Goal: Task Accomplishment & Management: Complete application form

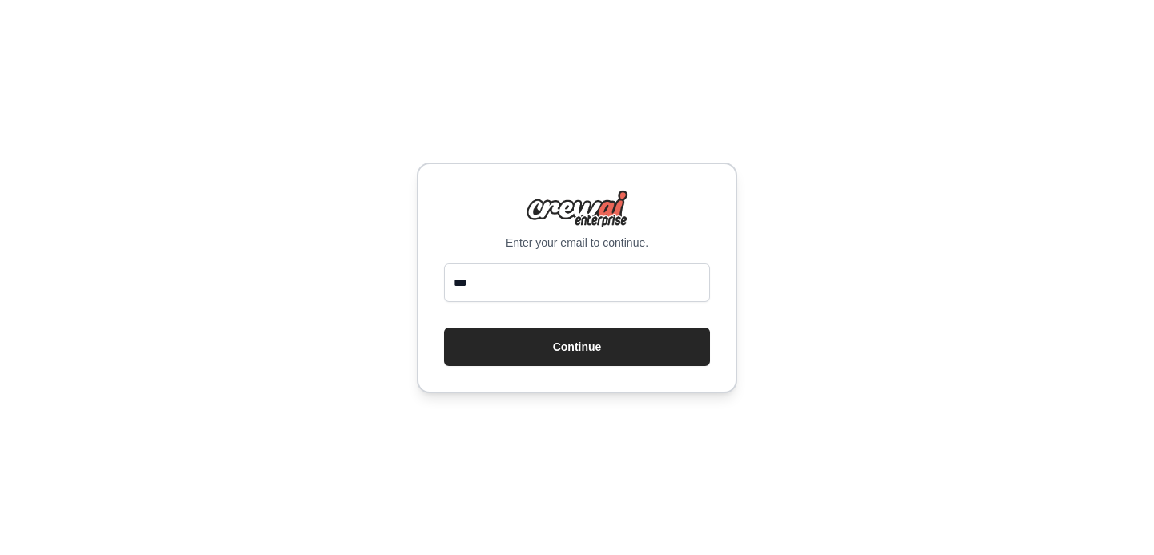
type input "**********"
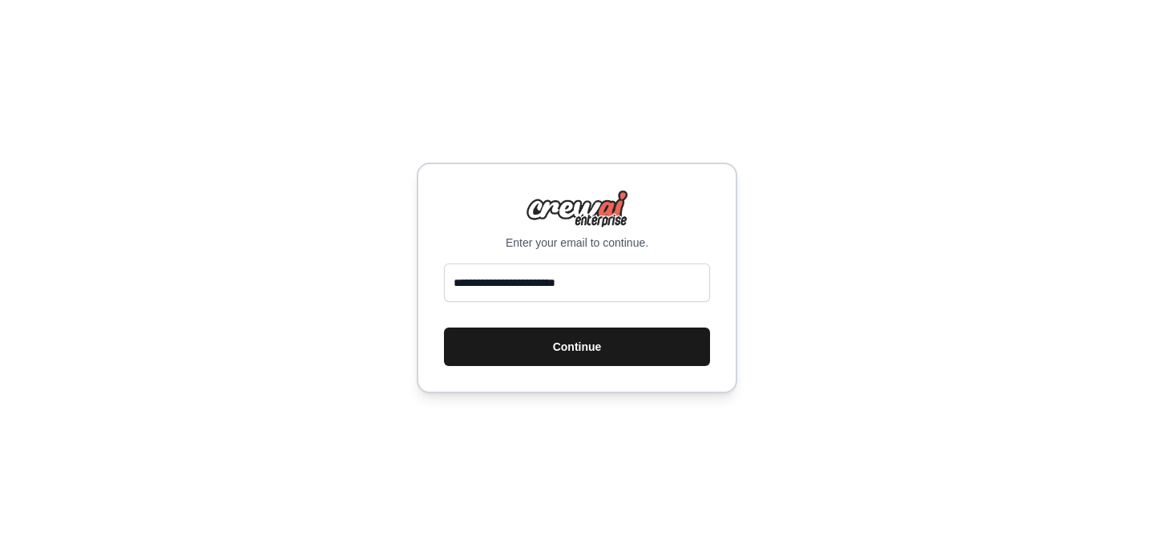
click at [626, 349] on button "Continue" at bounding box center [577, 347] width 266 height 38
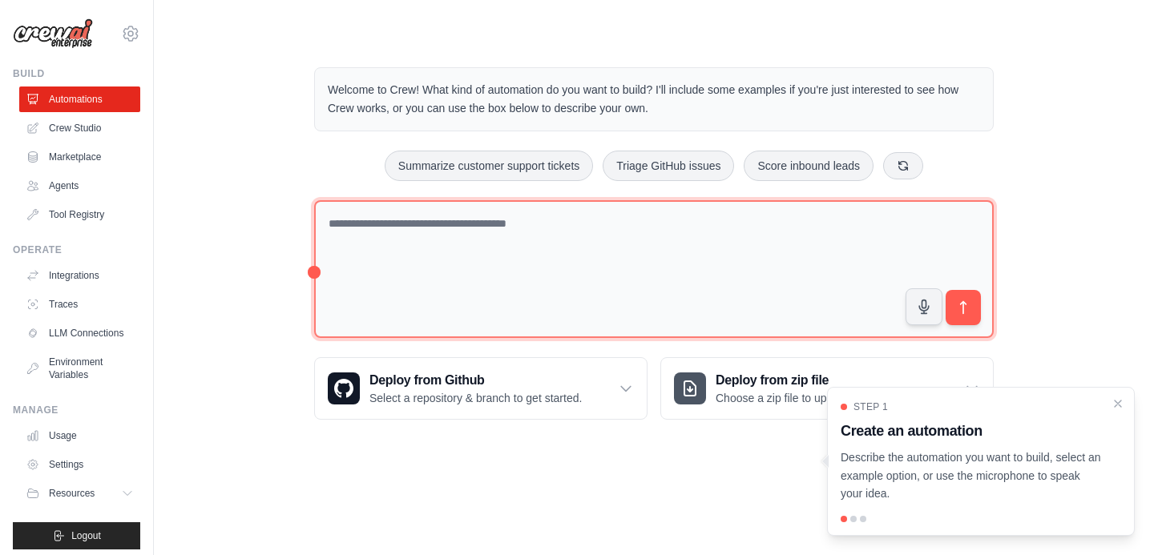
click at [634, 307] on textarea at bounding box center [654, 269] width 680 height 139
